Goal: Information Seeking & Learning: Learn about a topic

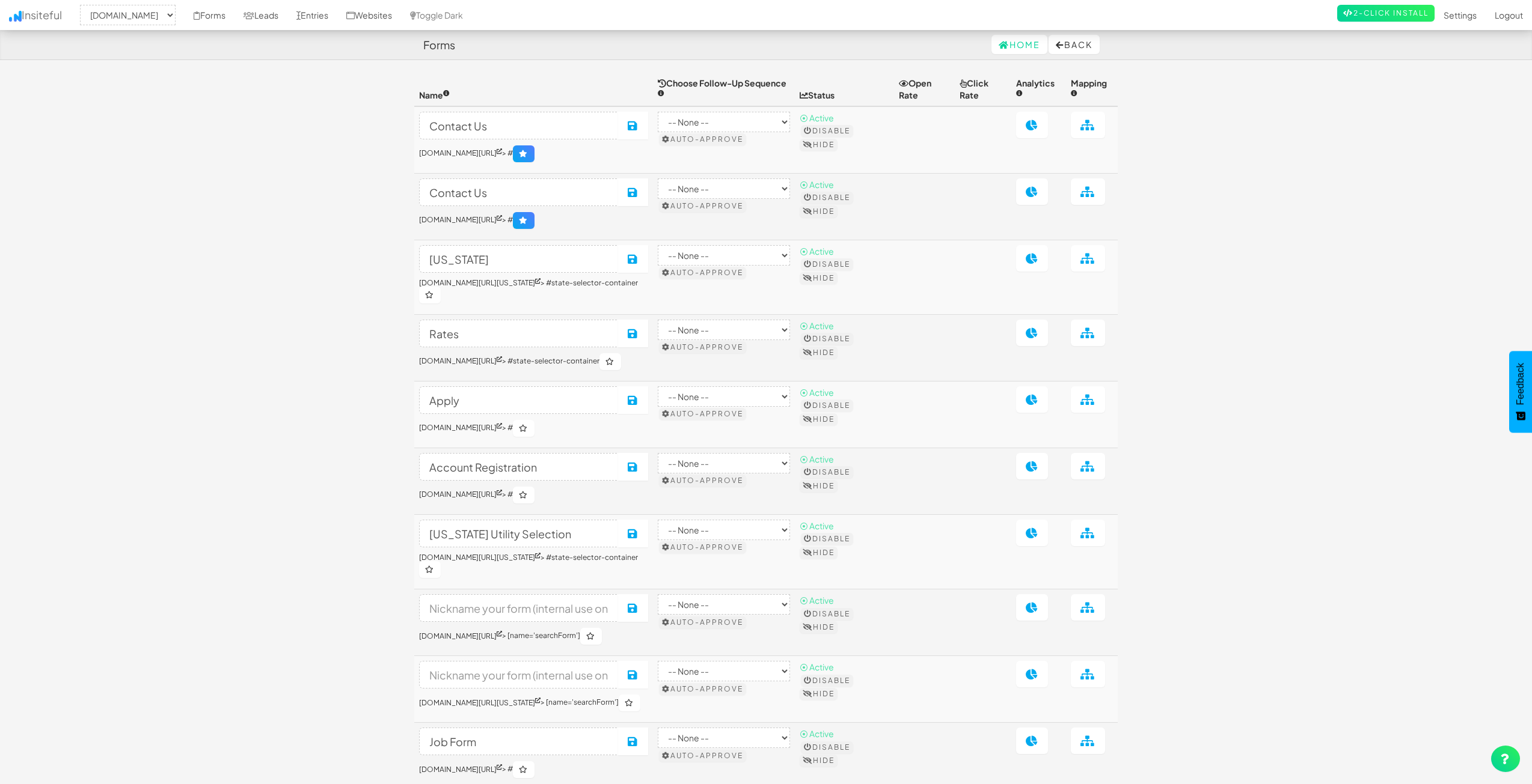
select select "2362"
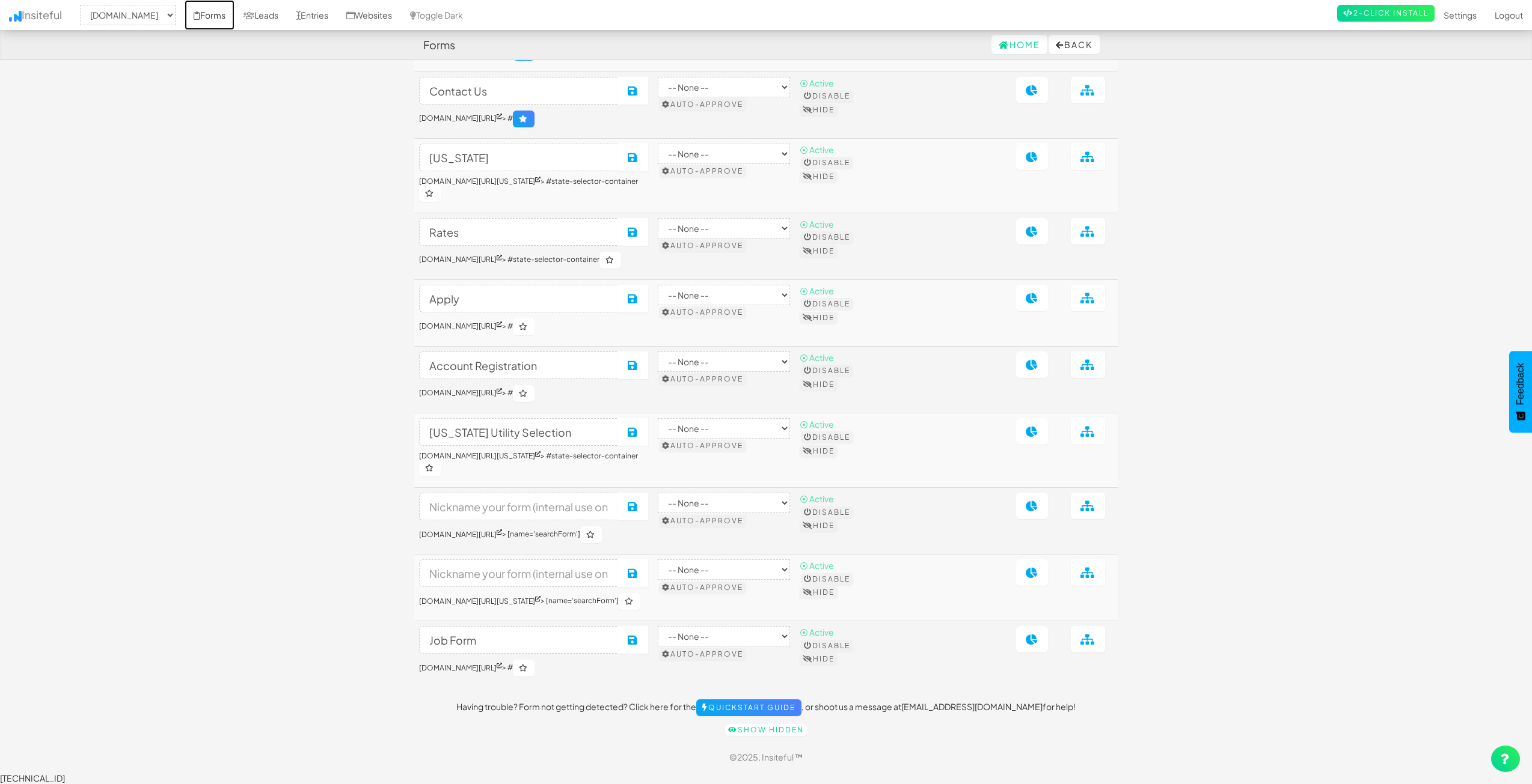
click at [235, 23] on link "Forms" at bounding box center [210, 15] width 50 height 30
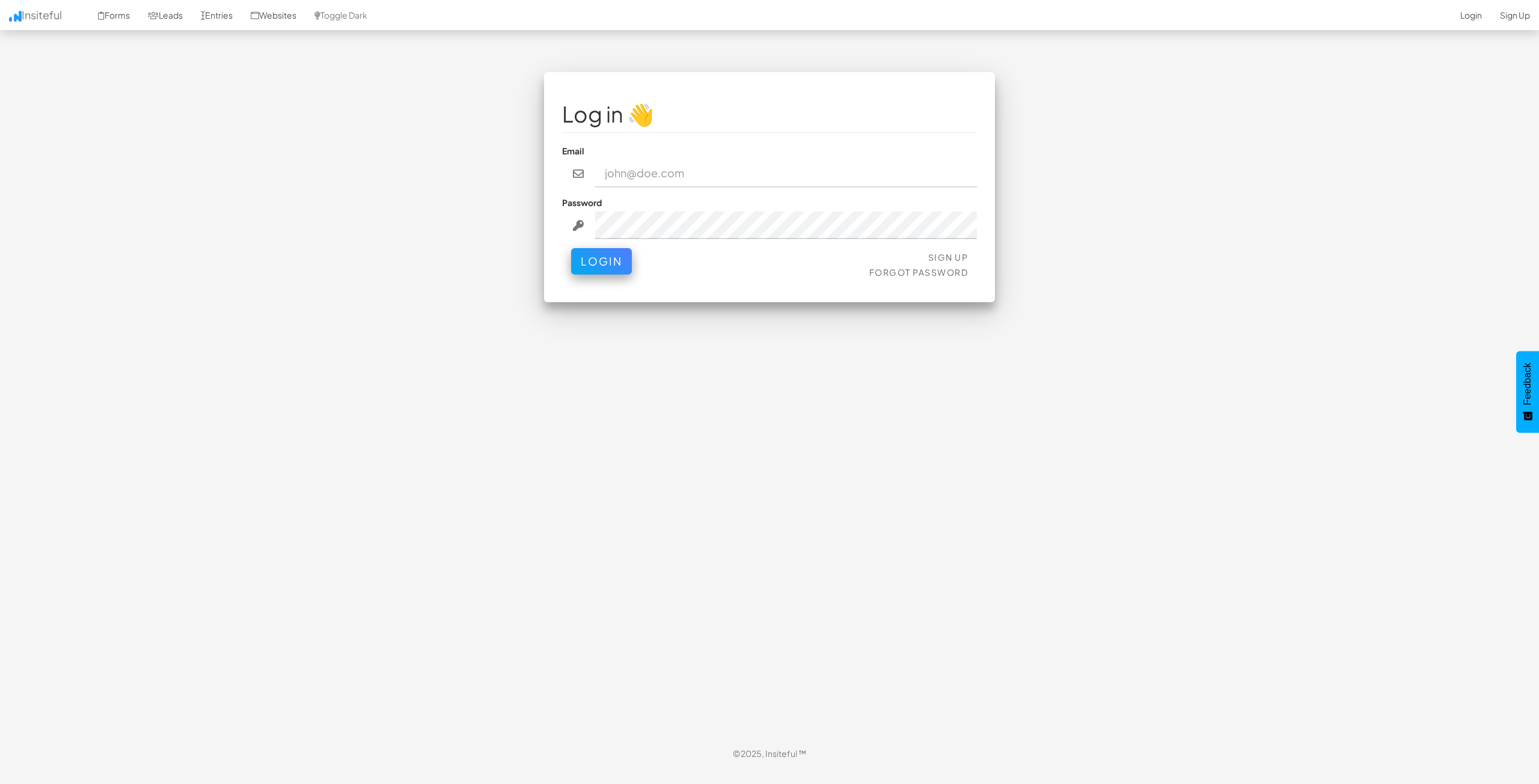
type input "bpontarelli@nordicenergy-us.com"
click at [644, 321] on div "Log in 👋 Email bpontarelli@nordicenergy-us.com Password Sign Up Forgot Password…" at bounding box center [769, 405] width 703 height 667
click at [599, 256] on button "Login" at bounding box center [601, 258] width 61 height 27
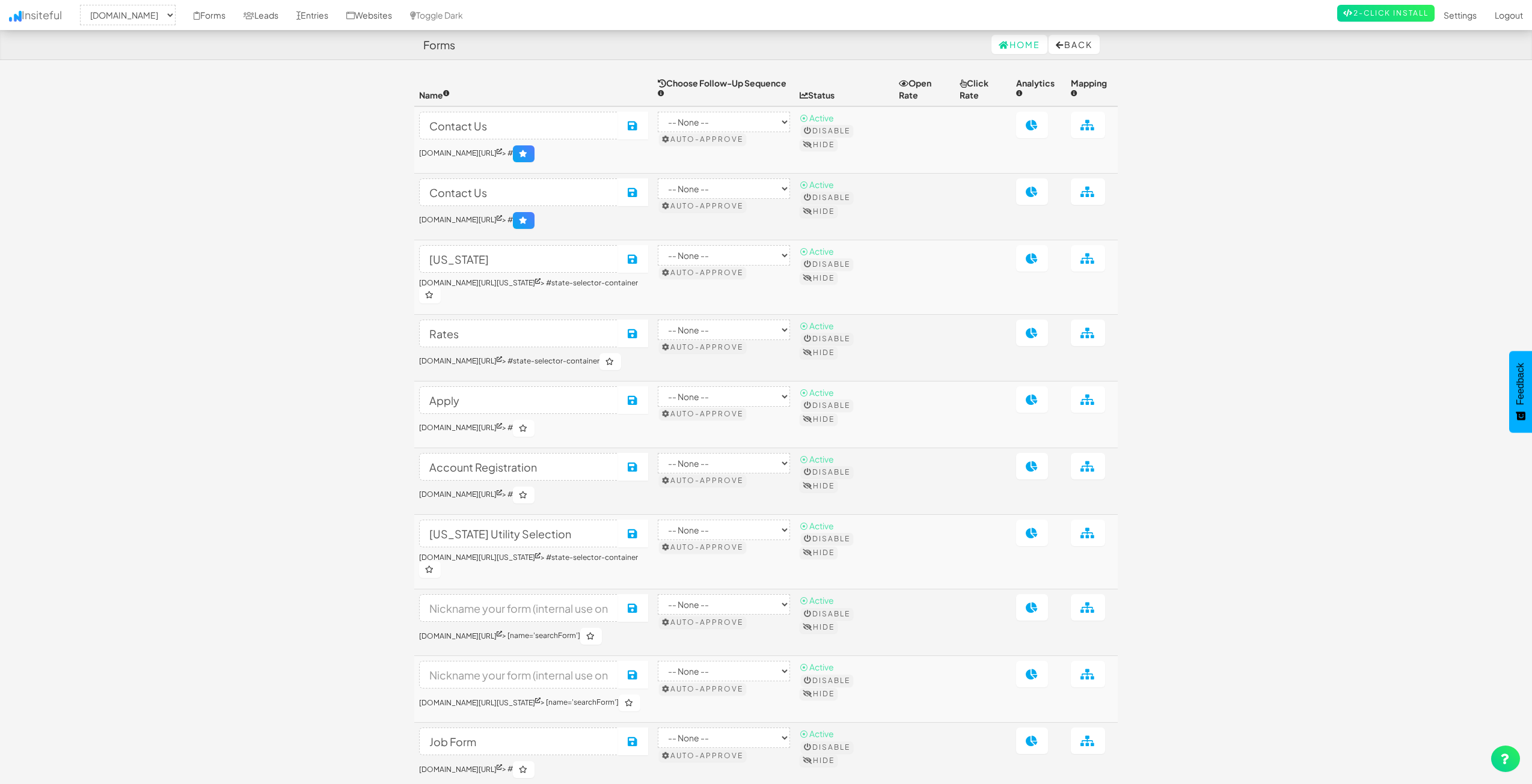
select select "2362"
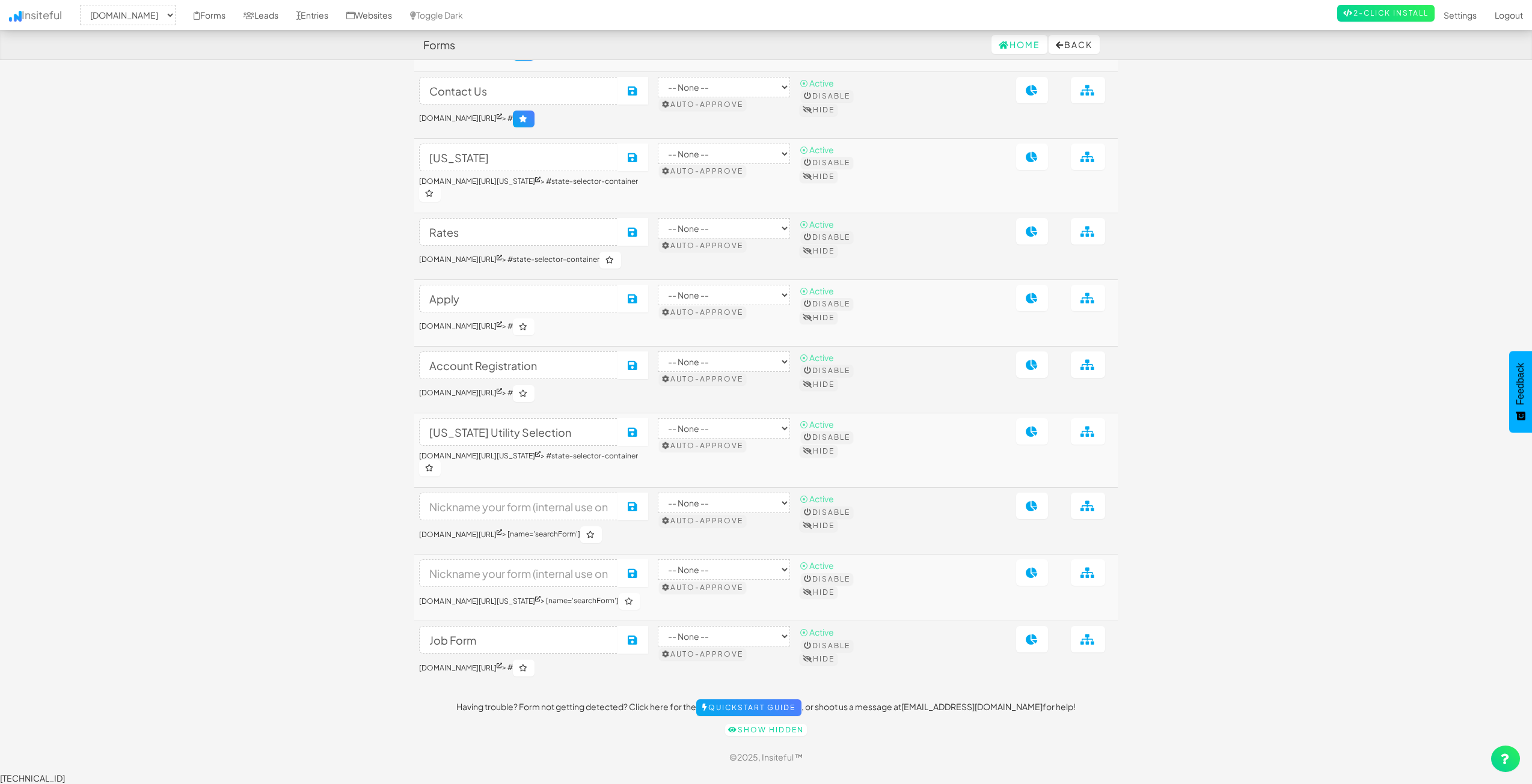
scroll to position [105, 0]
click at [287, 22] on link "Leads" at bounding box center [261, 15] width 53 height 30
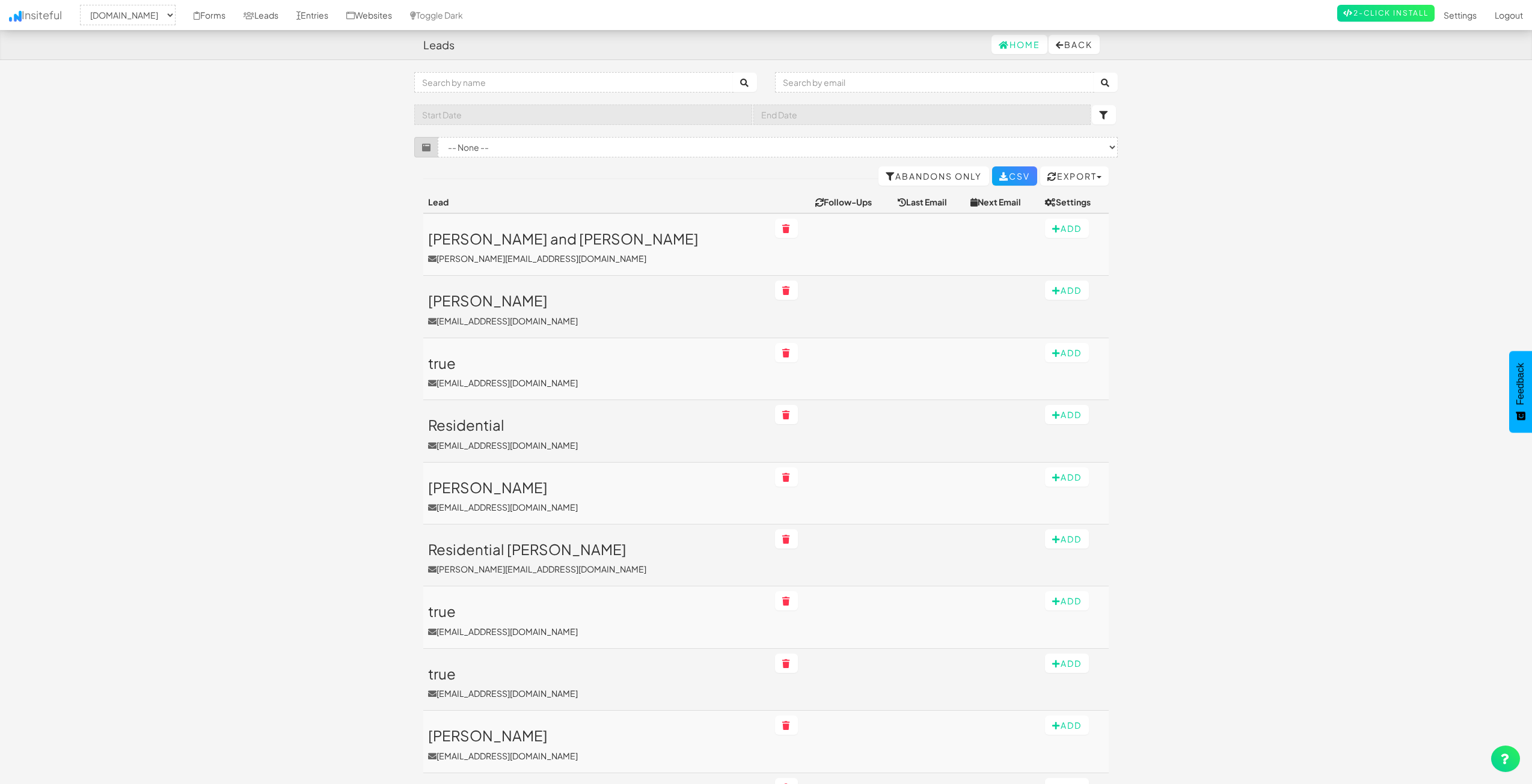
select select "2362"
click at [337, 19] on link "Entries" at bounding box center [312, 15] width 50 height 30
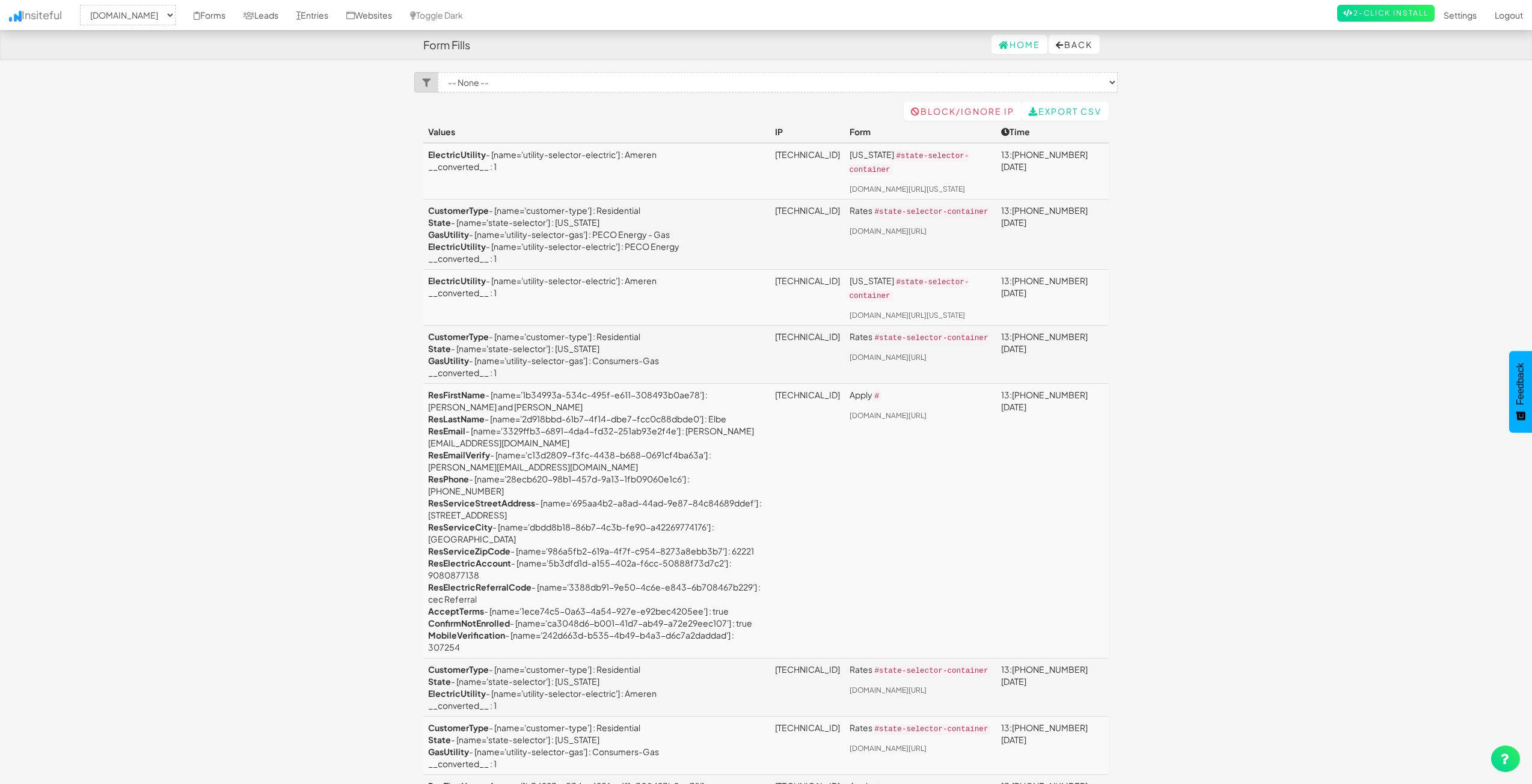
select select "2362"
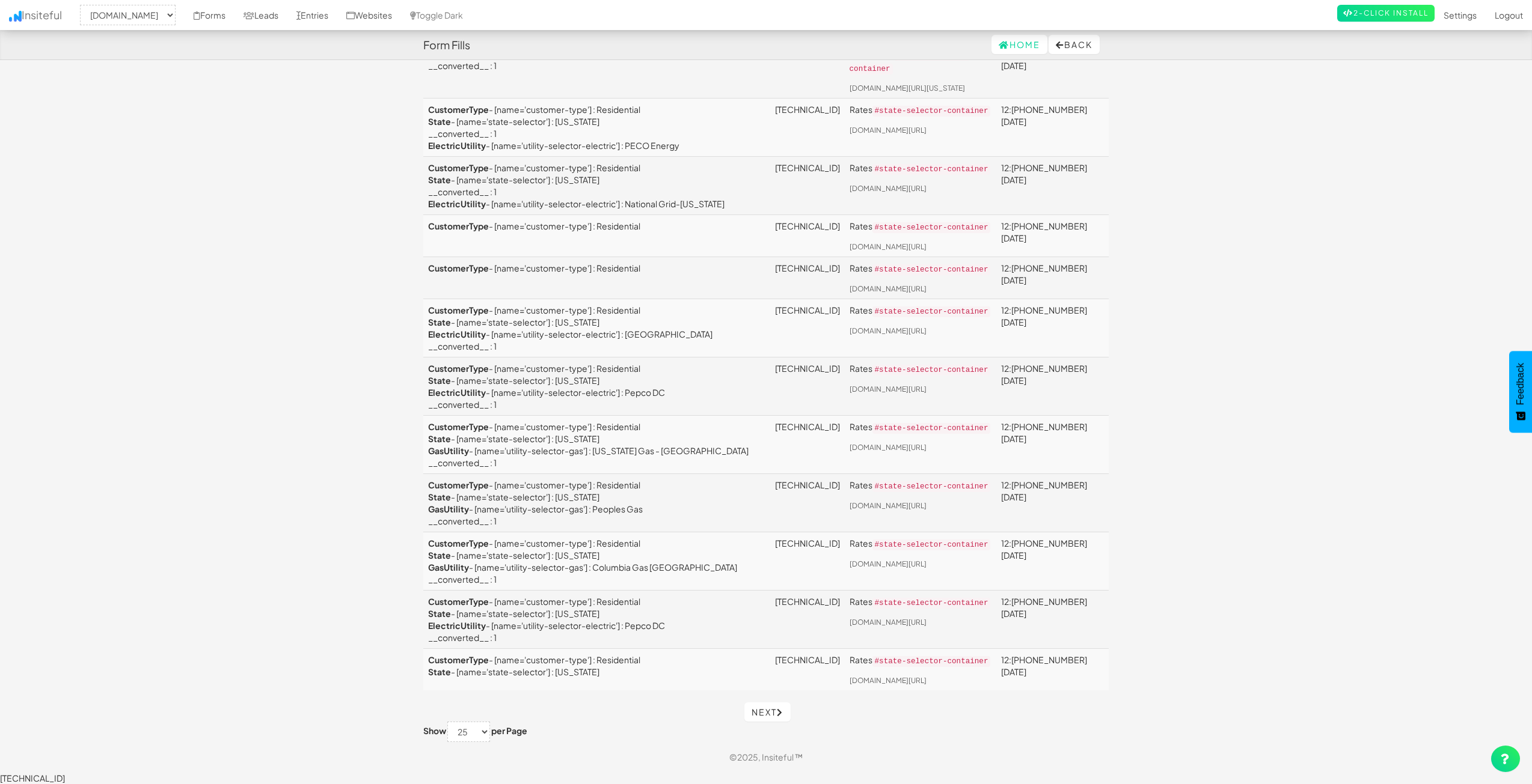
scroll to position [1299, 0]
click at [763, 722] on link "Next" at bounding box center [767, 712] width 46 height 19
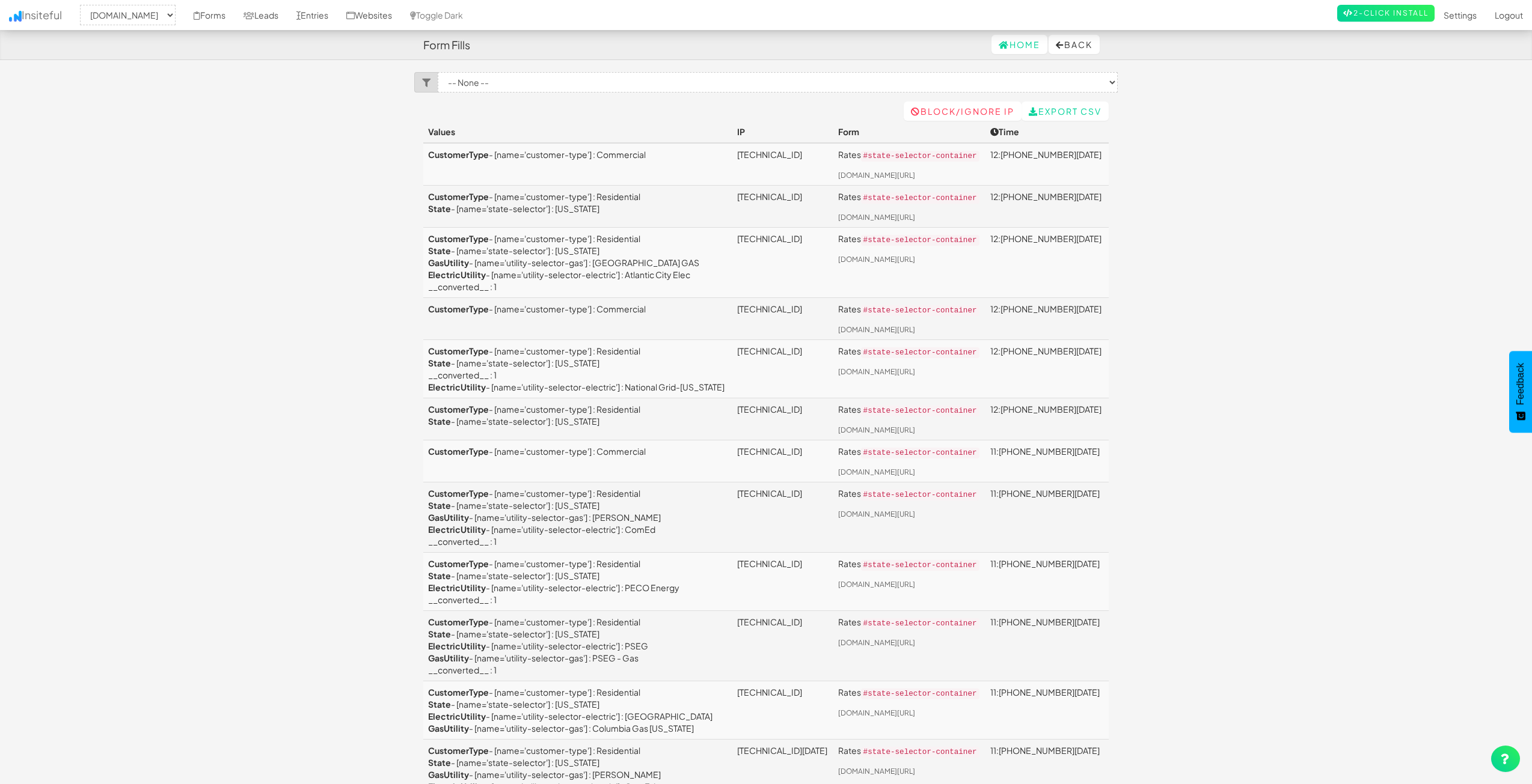
select select "2362"
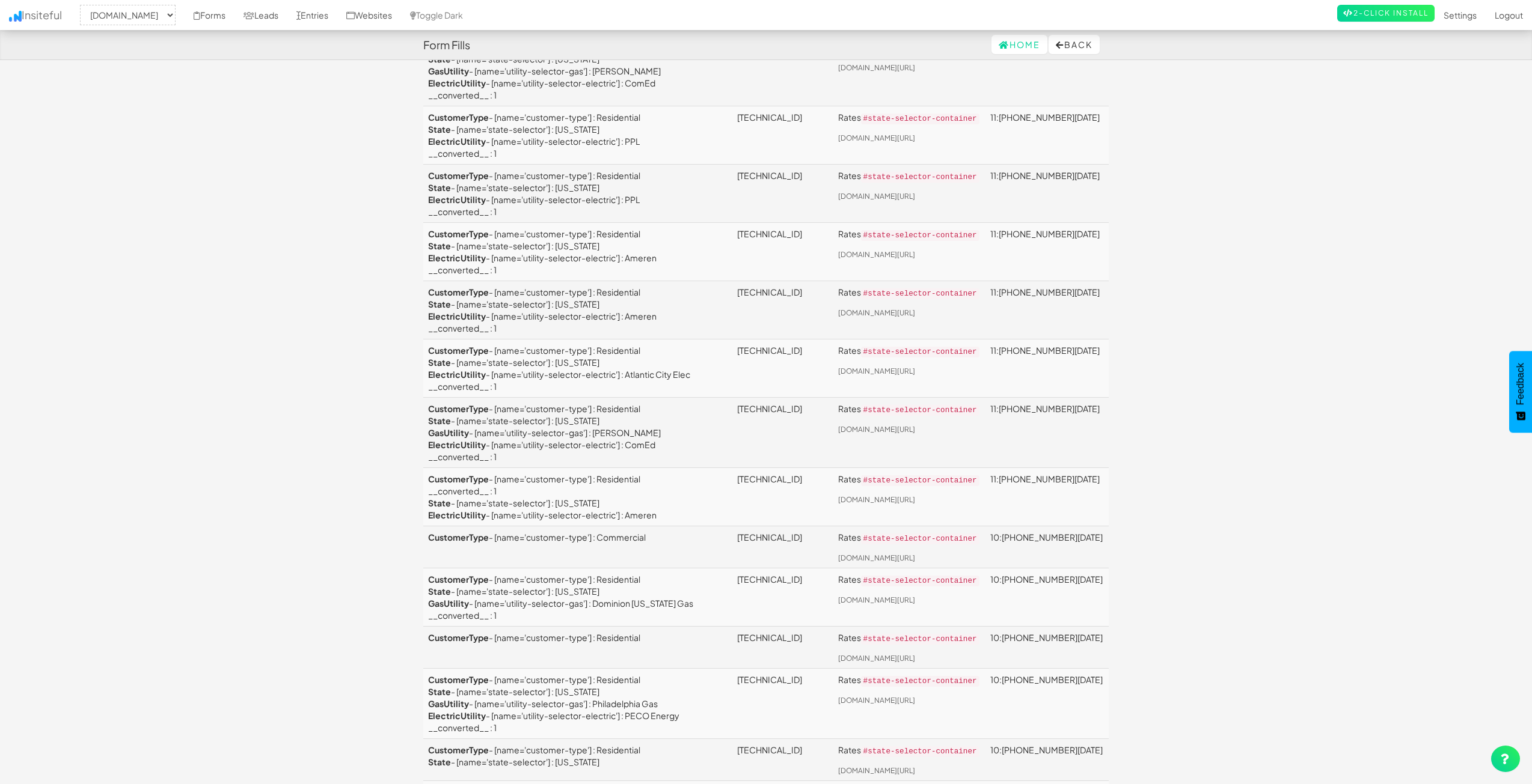
scroll to position [1097, 0]
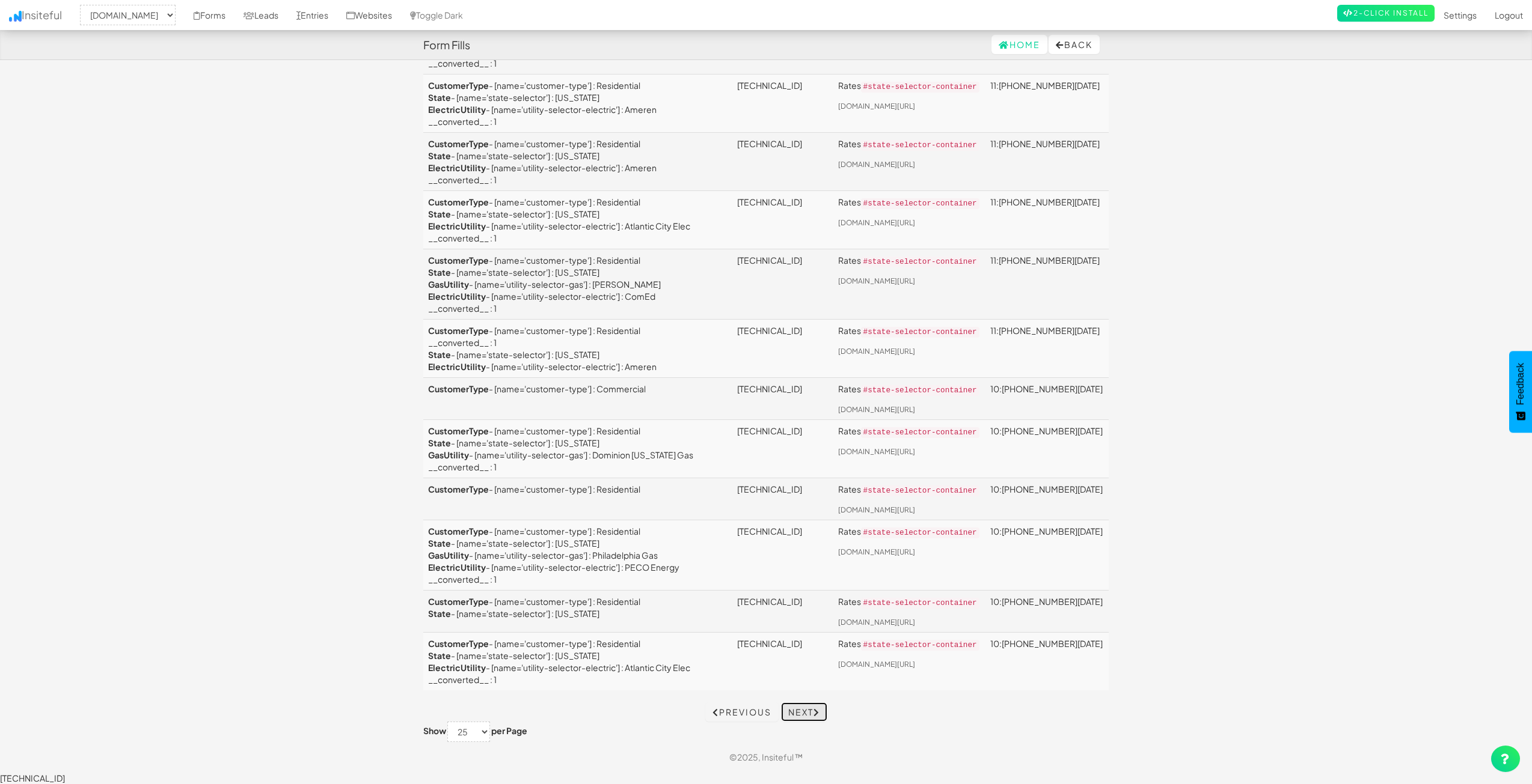
click at [789, 722] on link "Next" at bounding box center [804, 712] width 46 height 19
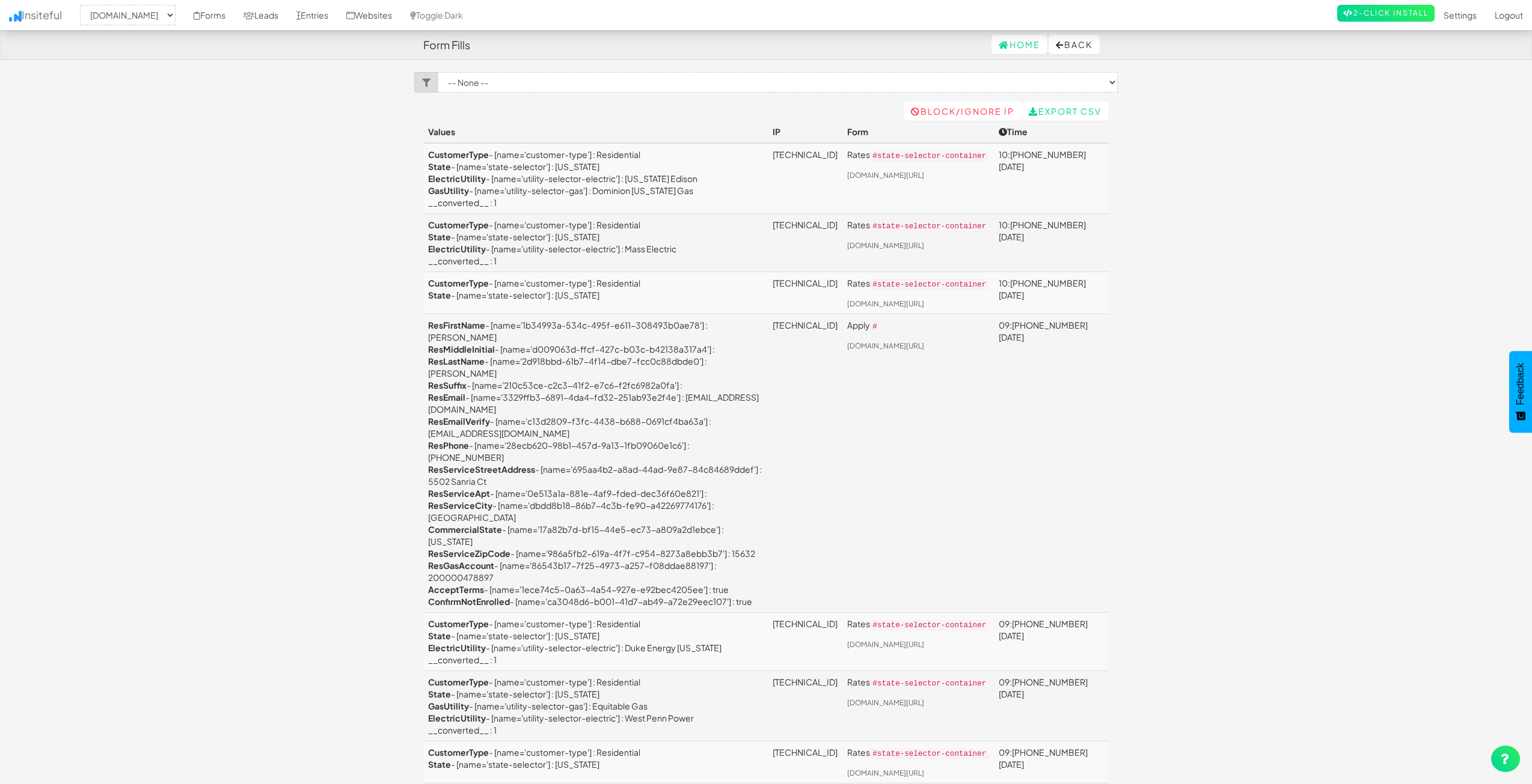
select select "2362"
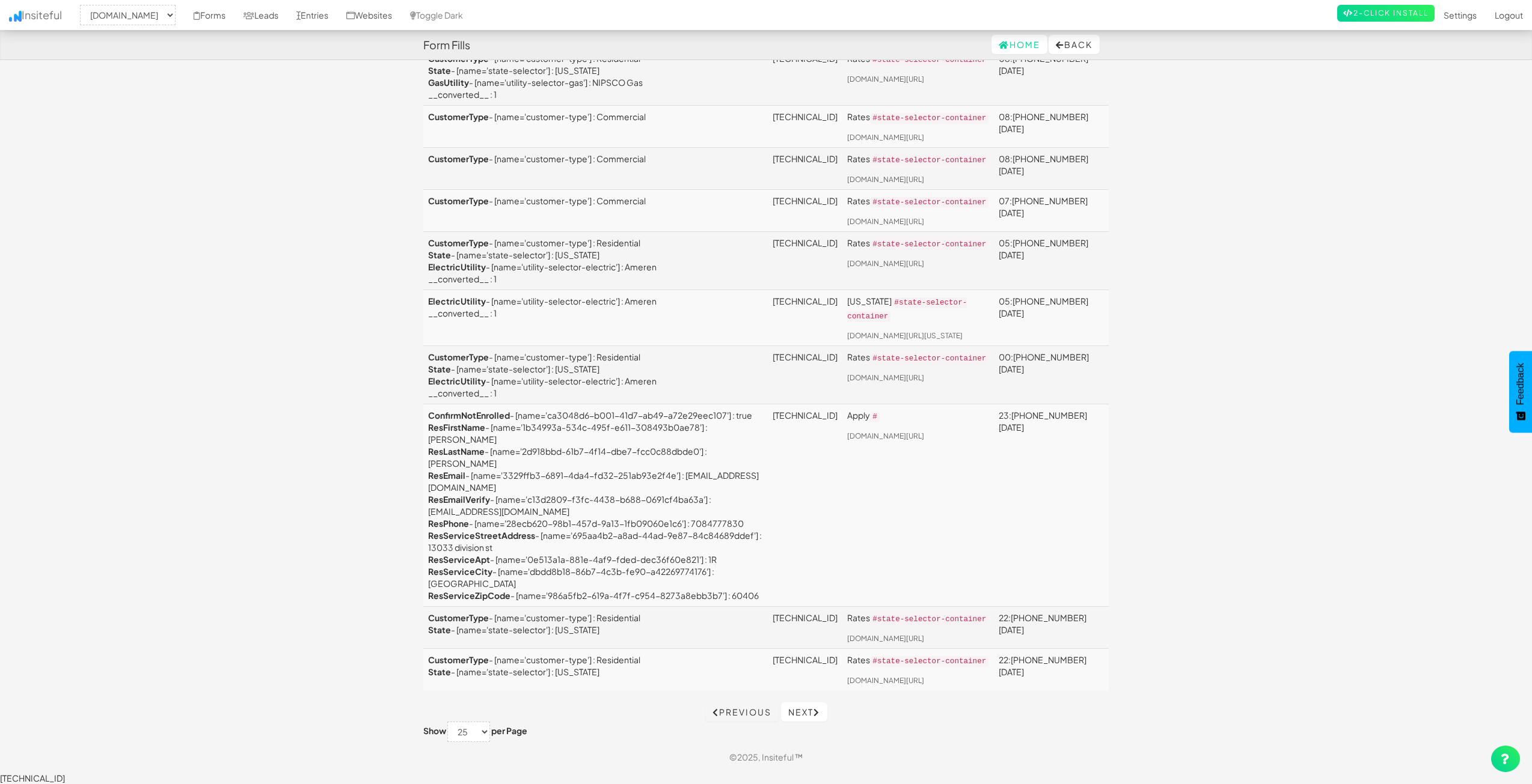
scroll to position [1504, 0]
click at [808, 722] on link "Next" at bounding box center [804, 712] width 46 height 19
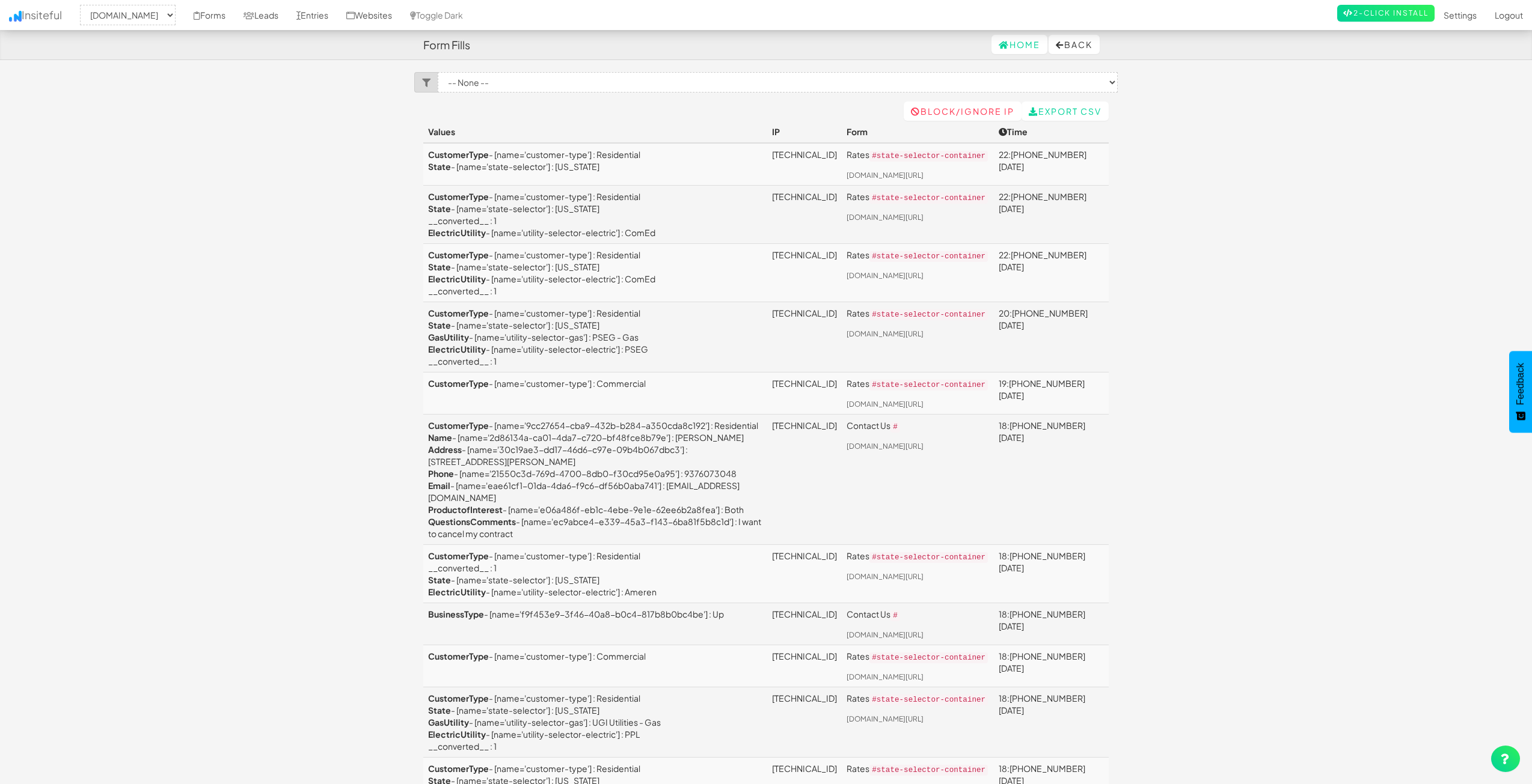
select select "2362"
click at [273, 23] on link "Leads" at bounding box center [261, 15] width 53 height 30
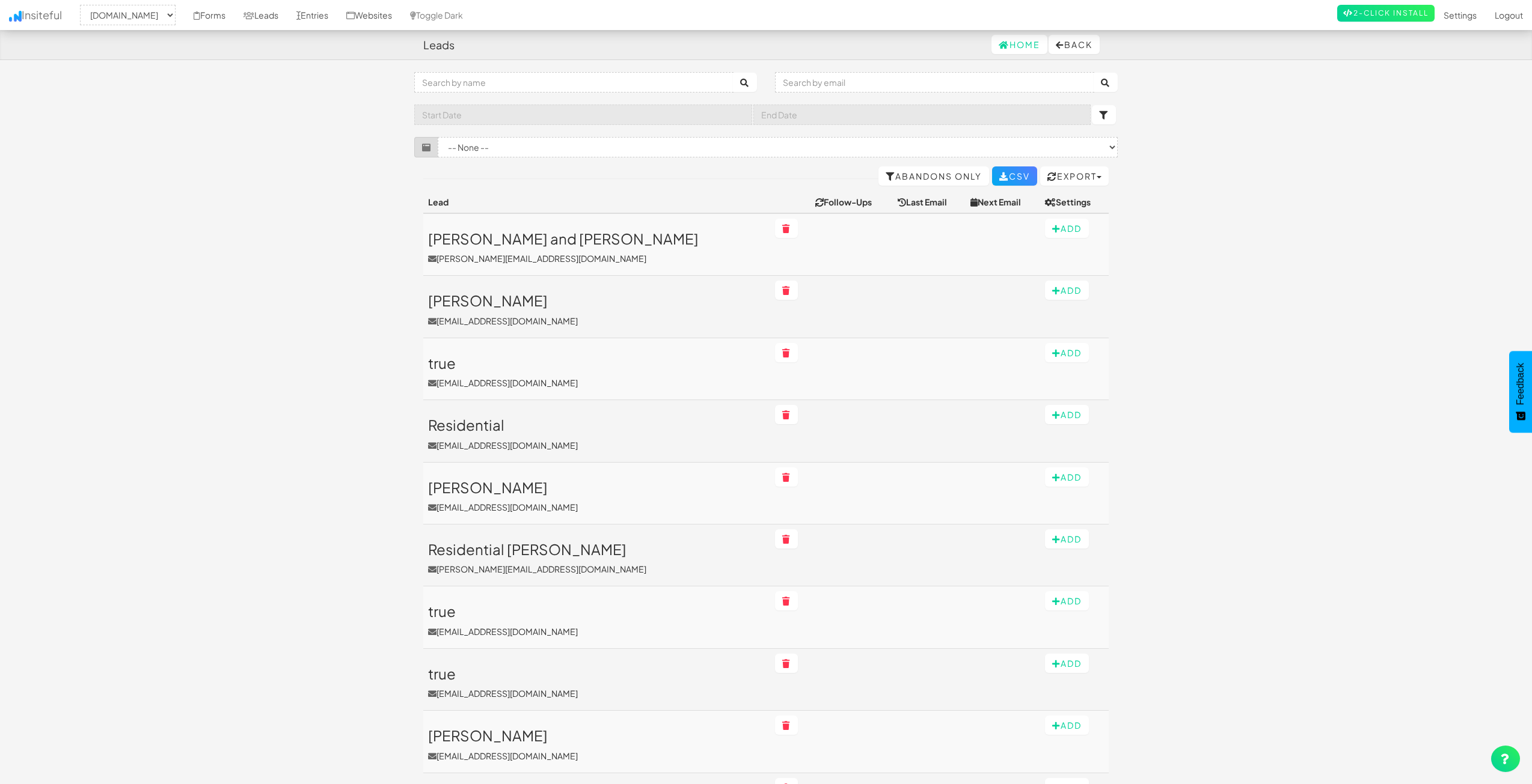
select select "2362"
click at [337, 19] on link "Entries" at bounding box center [312, 15] width 50 height 30
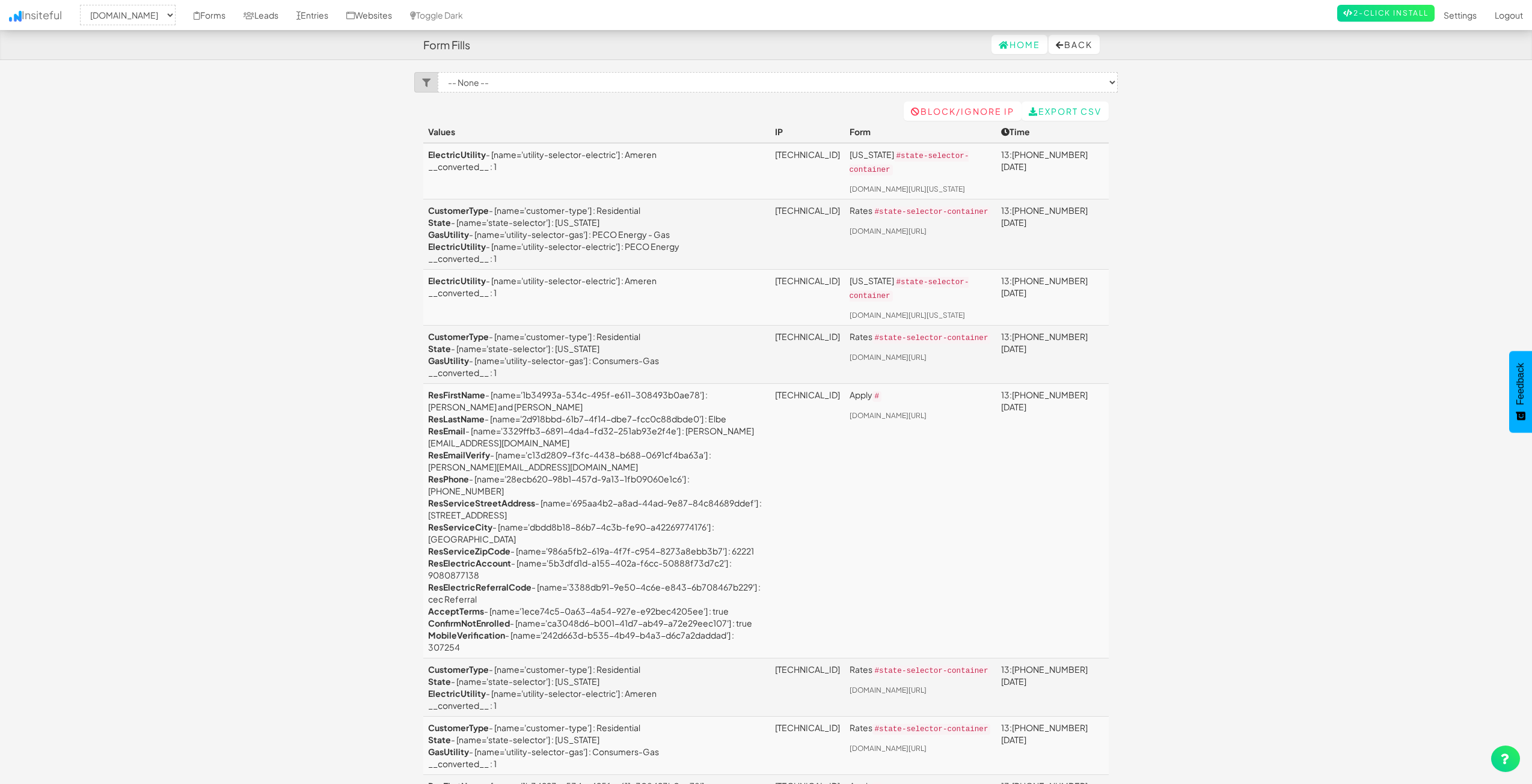
select select "2362"
